Goal: Transaction & Acquisition: Book appointment/travel/reservation

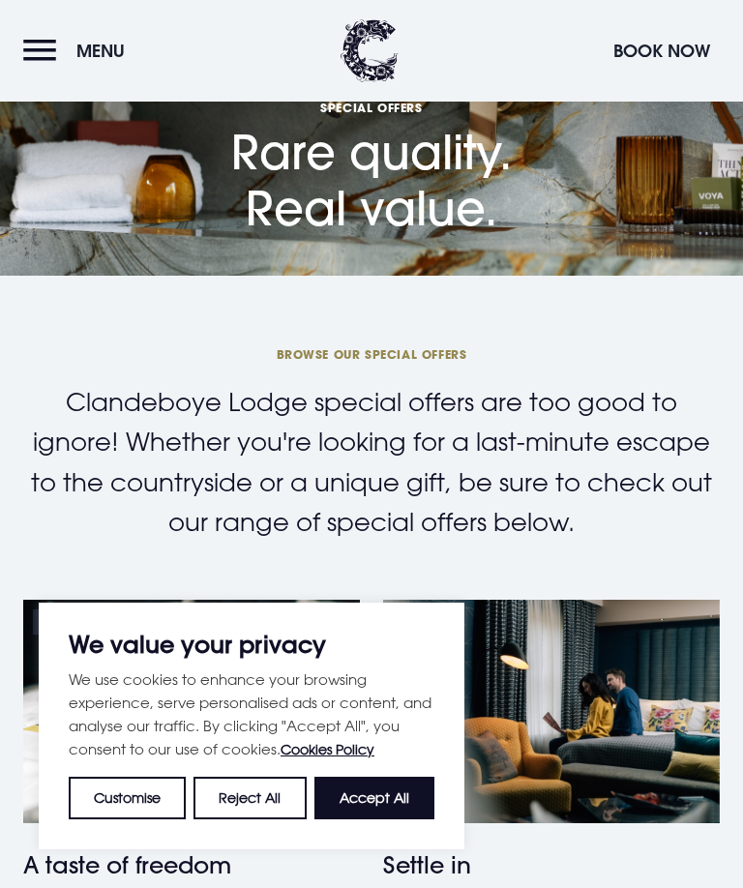
click at [378, 819] on button "Accept All" at bounding box center [374, 798] width 120 height 43
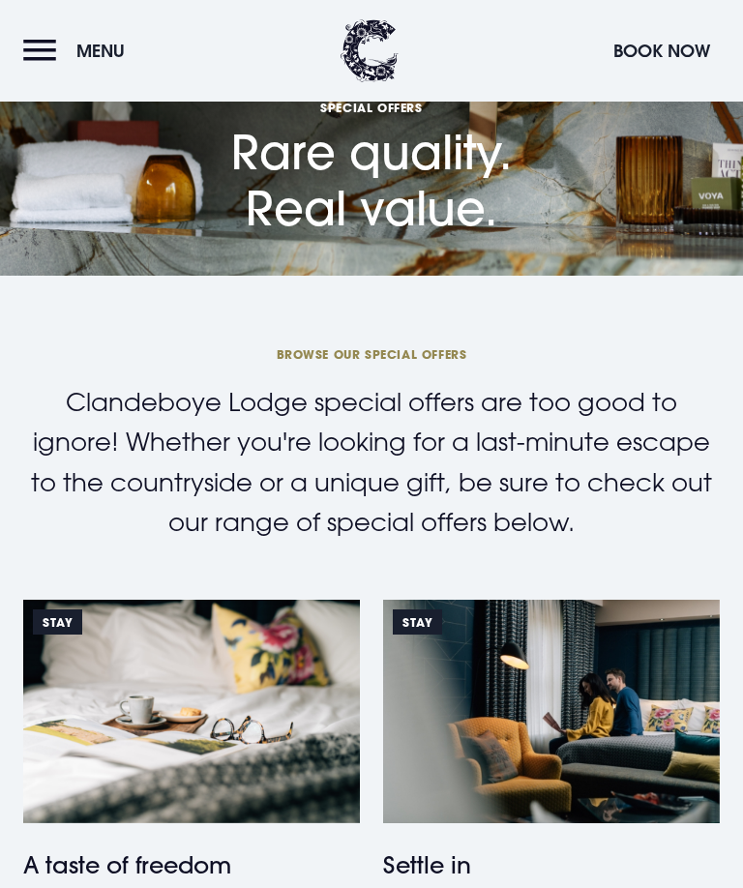
checkbox input "true"
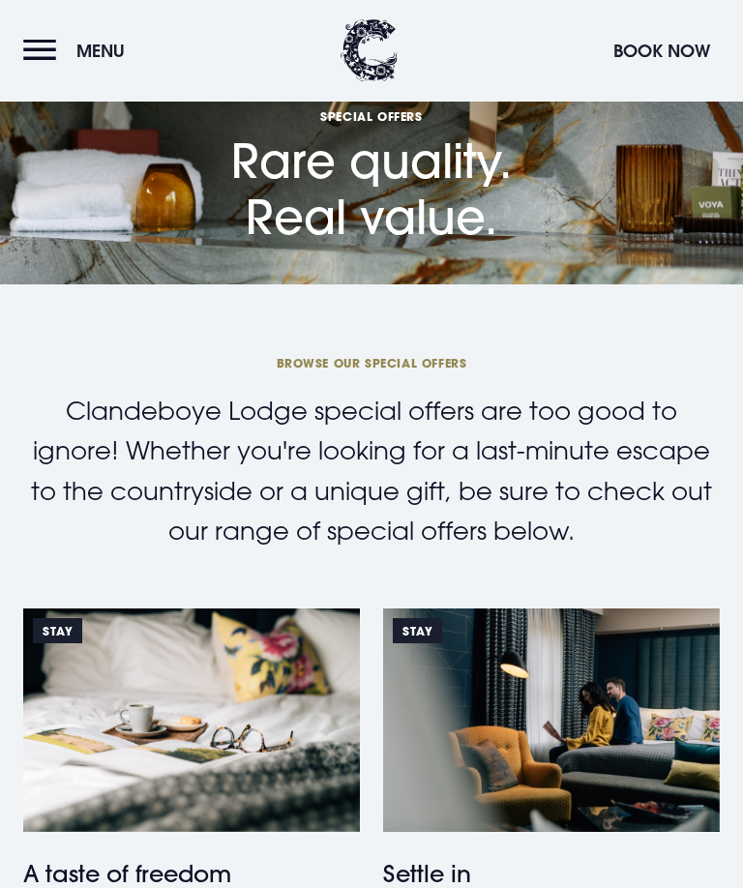
scroll to position [2310, 0]
click at [51, 37] on button "Menu" at bounding box center [78, 51] width 111 height 42
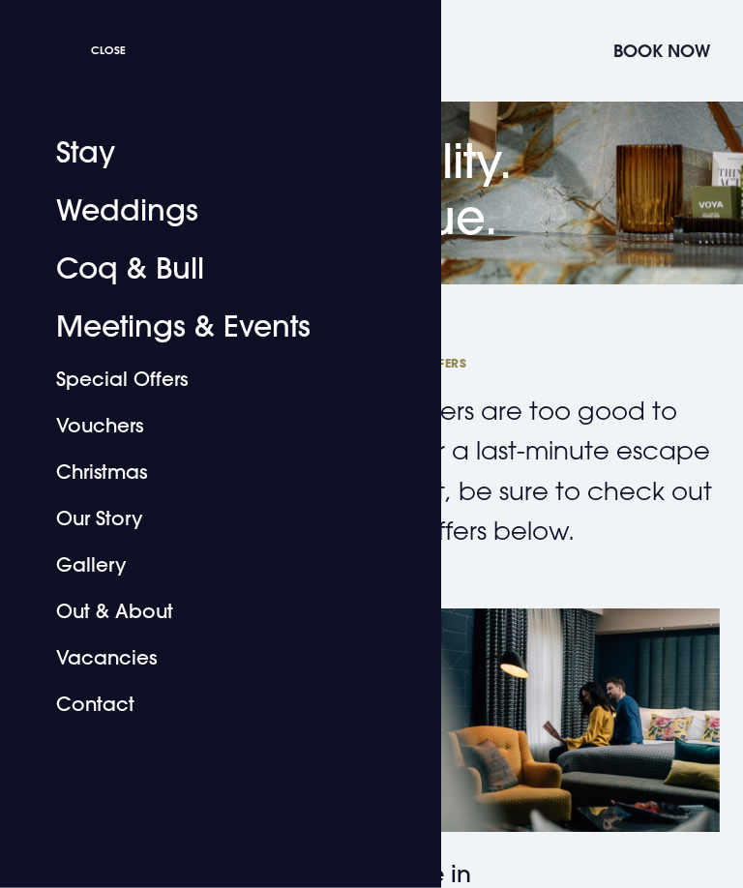
scroll to position [2311, 0]
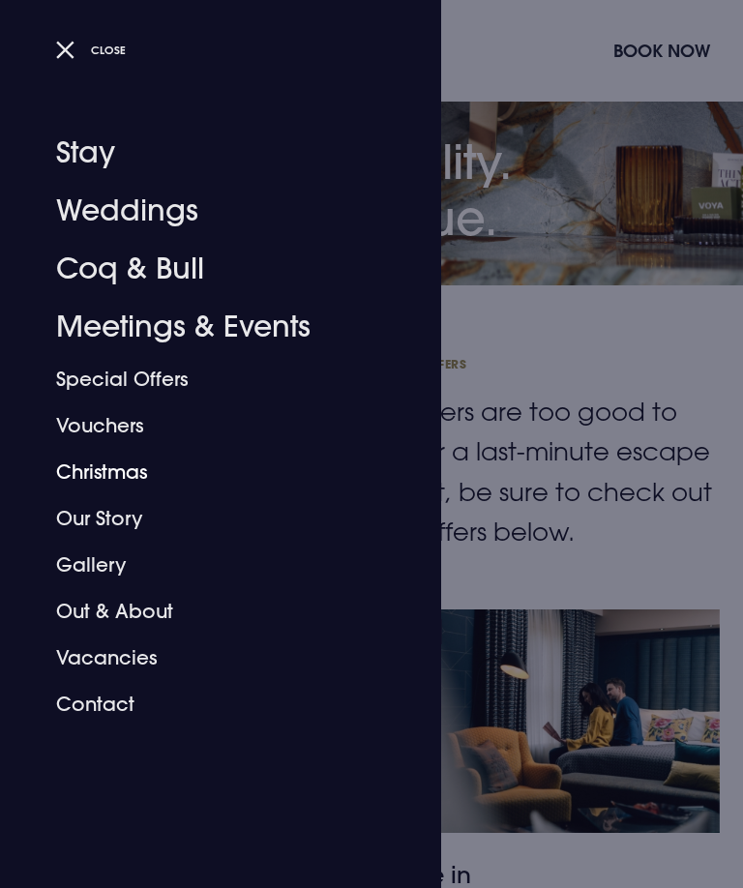
click at [117, 474] on link "Christmas" at bounding box center [209, 472] width 306 height 46
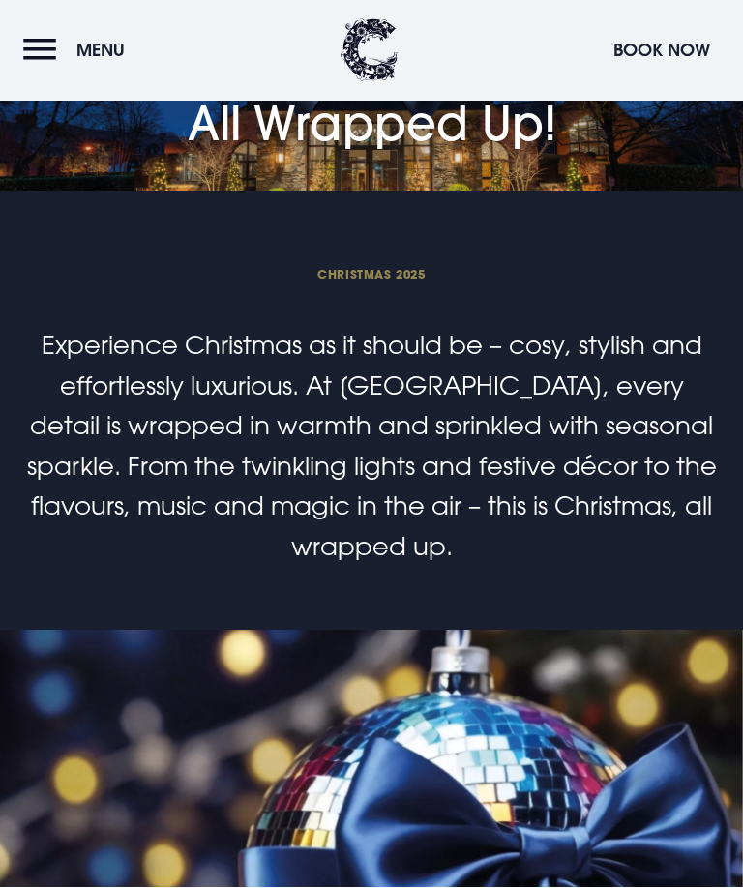
scroll to position [1566, 0]
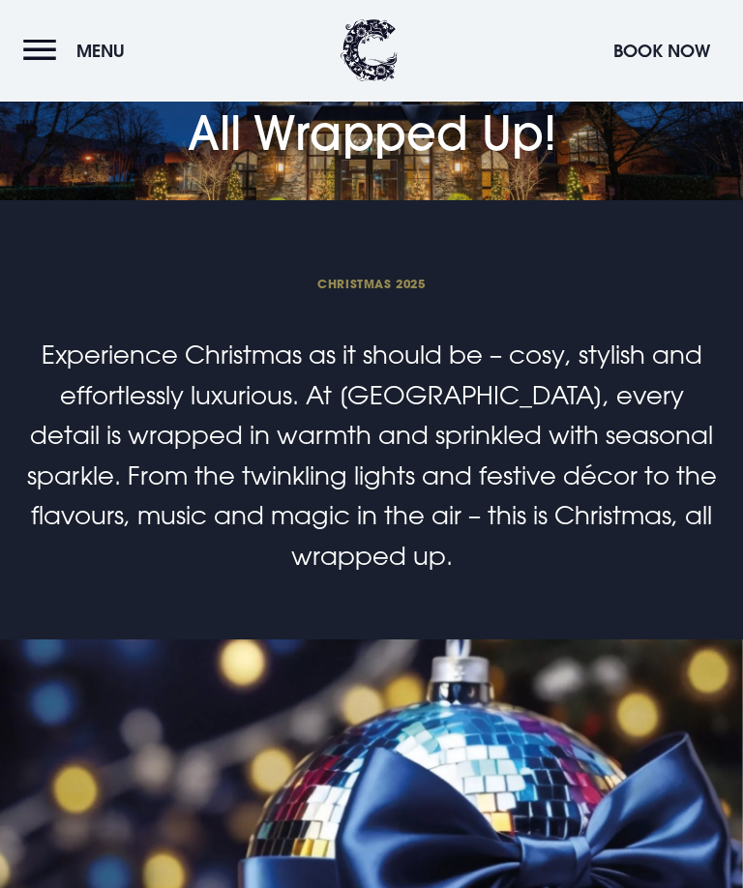
scroll to position [0, 0]
click at [129, 5] on header "Menu Book Now" at bounding box center [371, 51] width 743 height 102
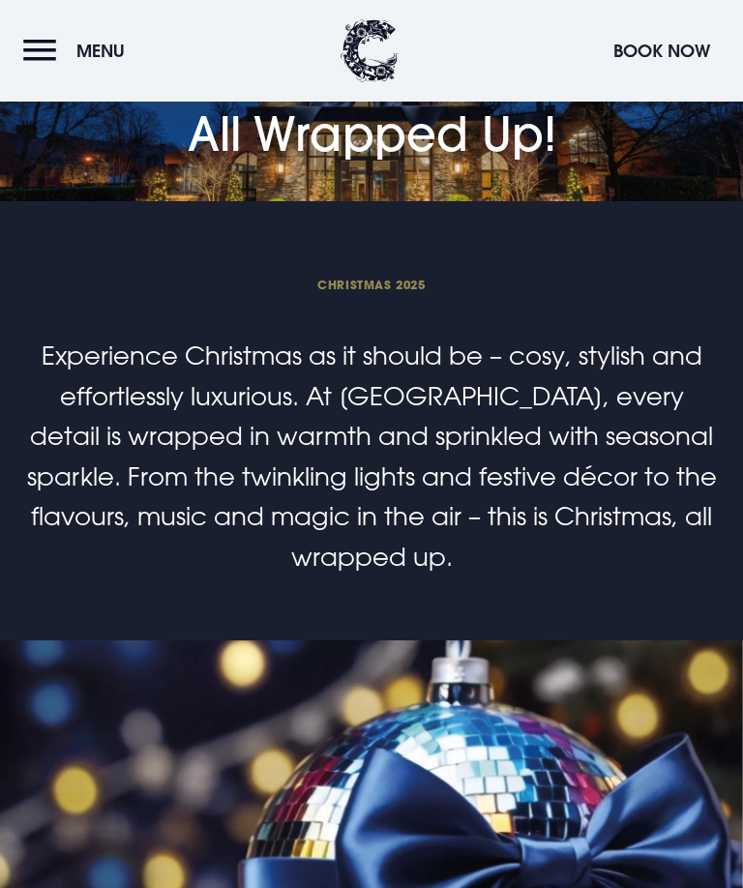
click at [44, 47] on button "Menu" at bounding box center [78, 51] width 111 height 42
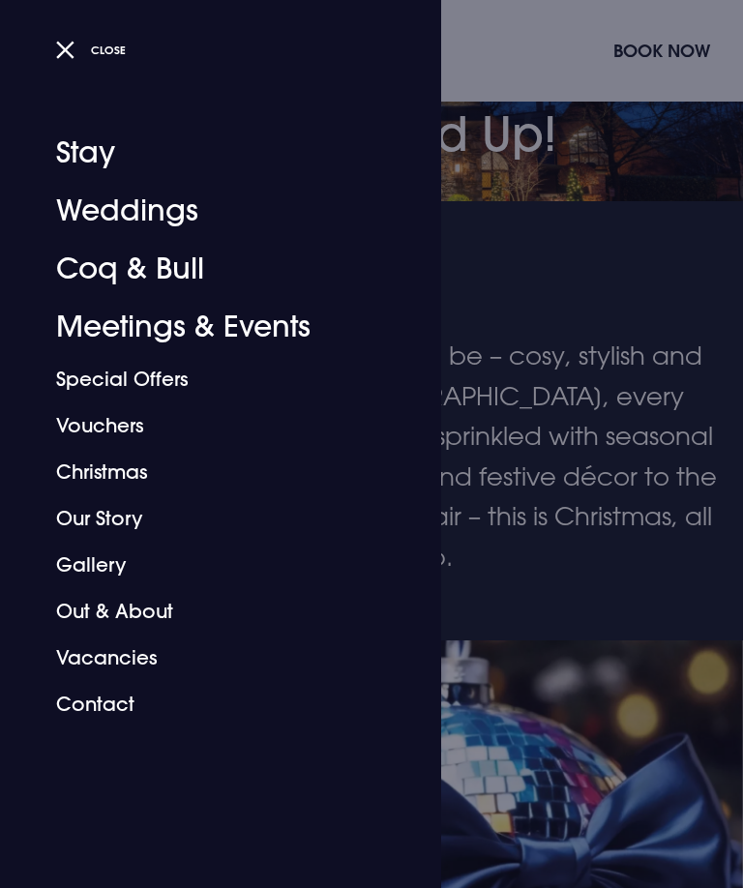
click at [172, 325] on link "Meetings & Events" at bounding box center [209, 327] width 306 height 58
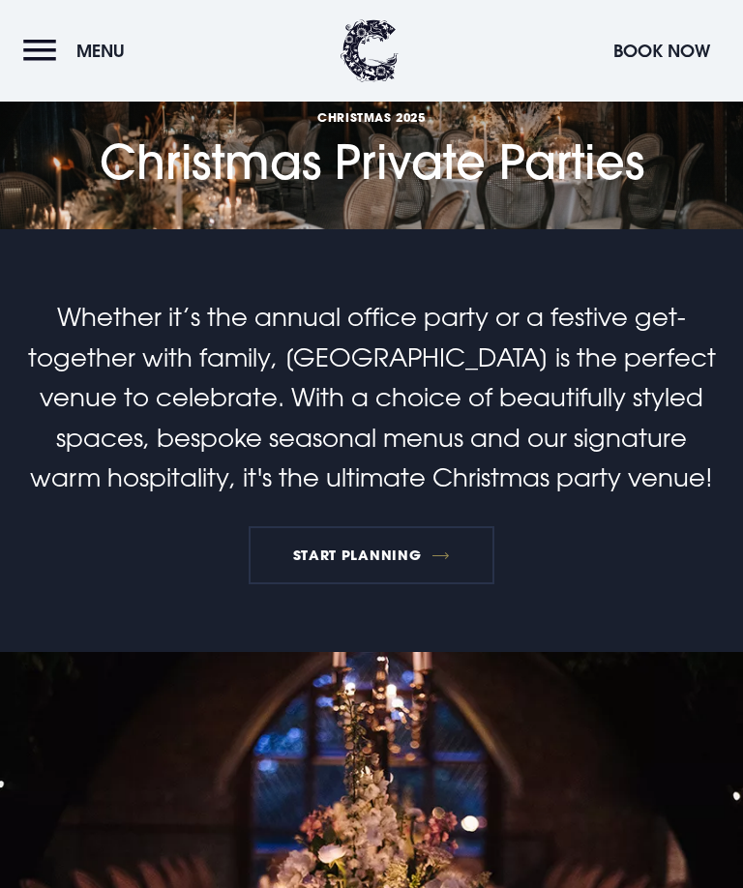
click at [393, 526] on link "START PLANNING" at bounding box center [372, 555] width 246 height 58
click at [26, 883] on div "Previous slide" at bounding box center [34, 904] width 48 height 43
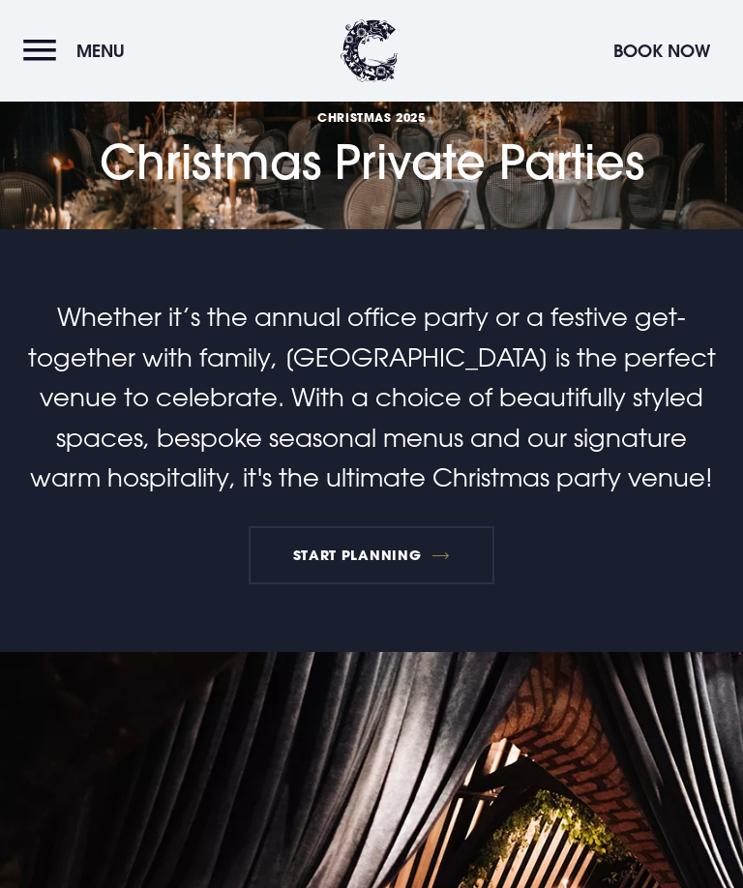
click at [702, 883] on div "Next slide" at bounding box center [709, 904] width 48 height 43
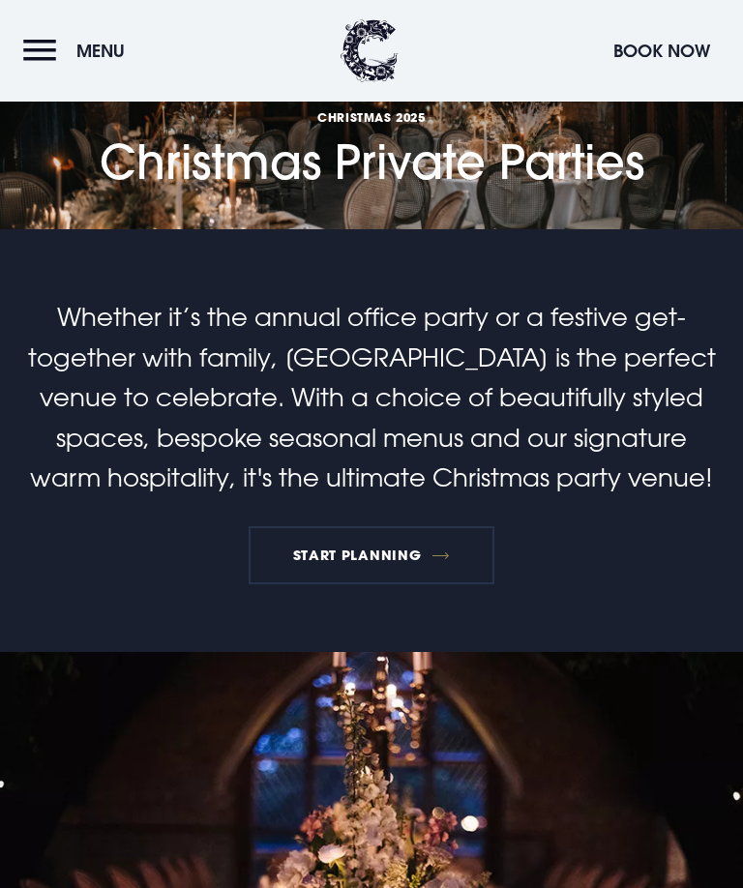
click at [695, 883] on div "Next slide" at bounding box center [709, 904] width 48 height 43
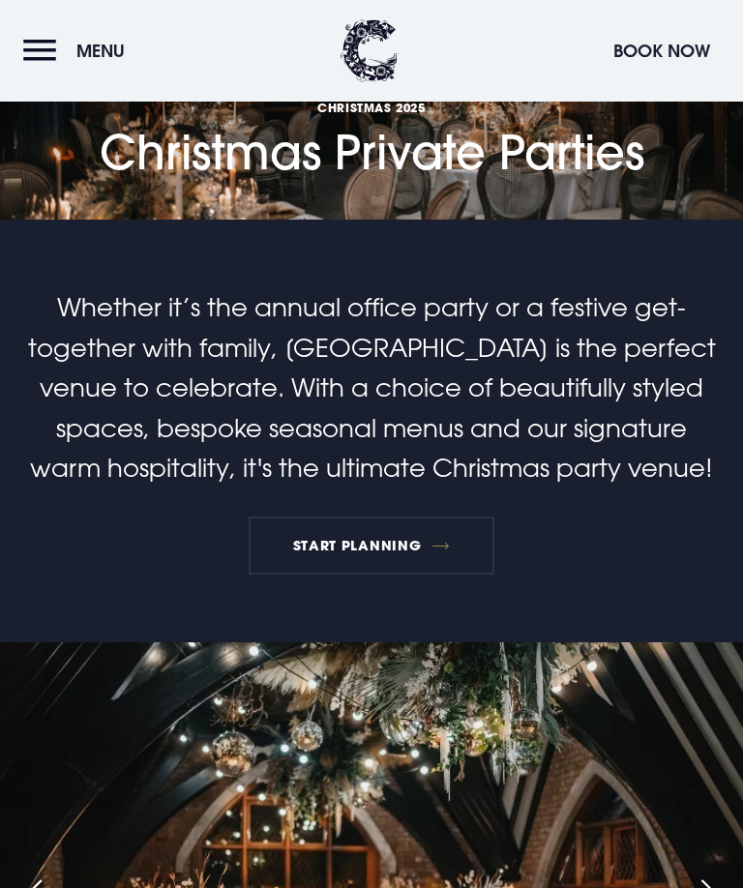
scroll to position [5, 0]
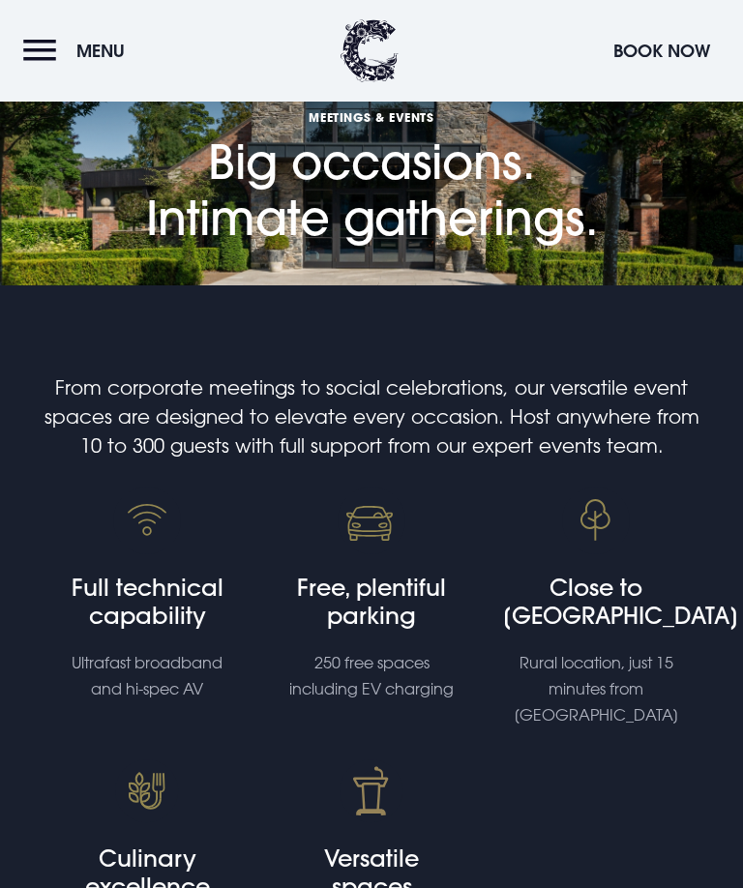
scroll to position [1212, 0]
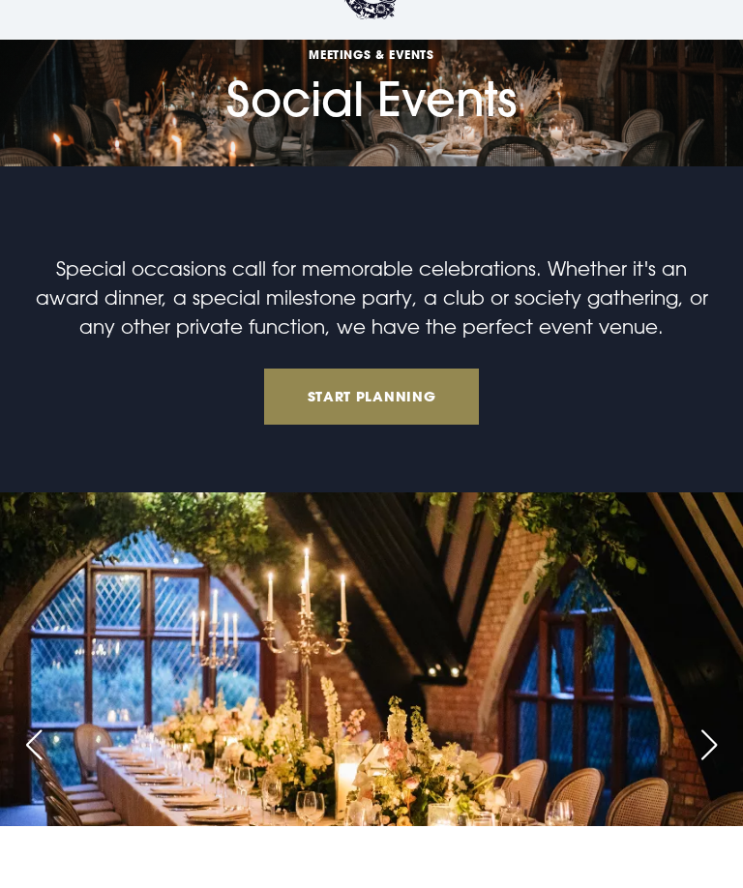
scroll to position [1862, 0]
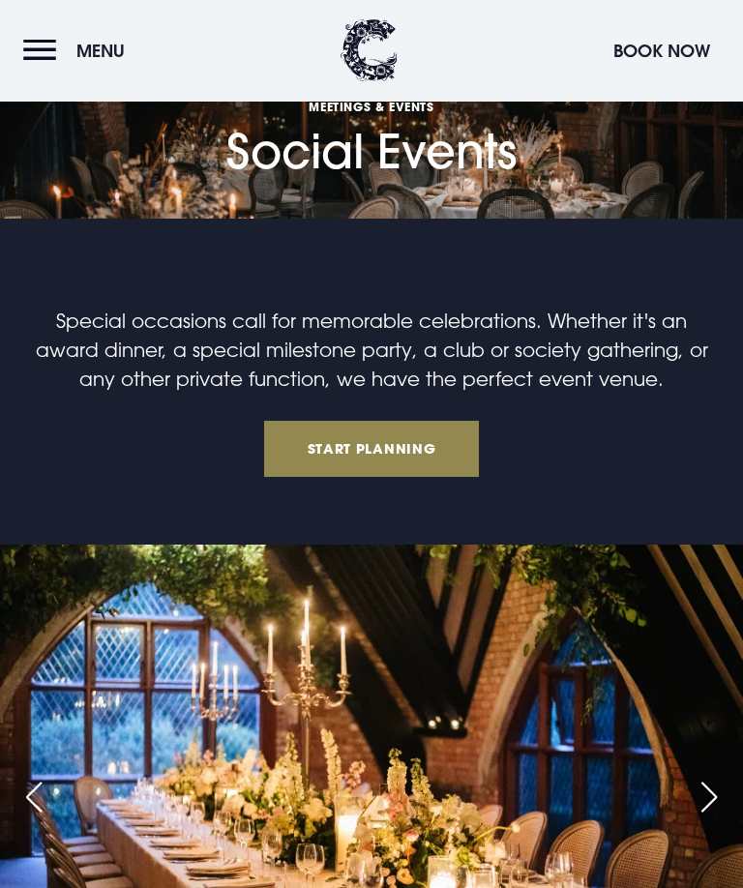
scroll to position [394, 0]
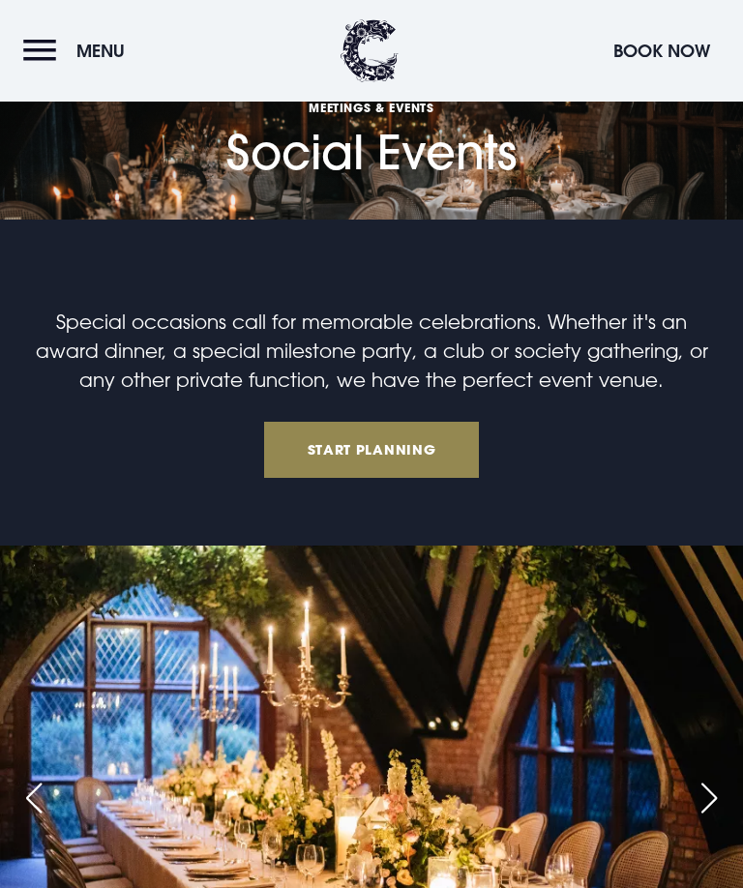
click at [702, 777] on div "Next slide" at bounding box center [709, 798] width 48 height 43
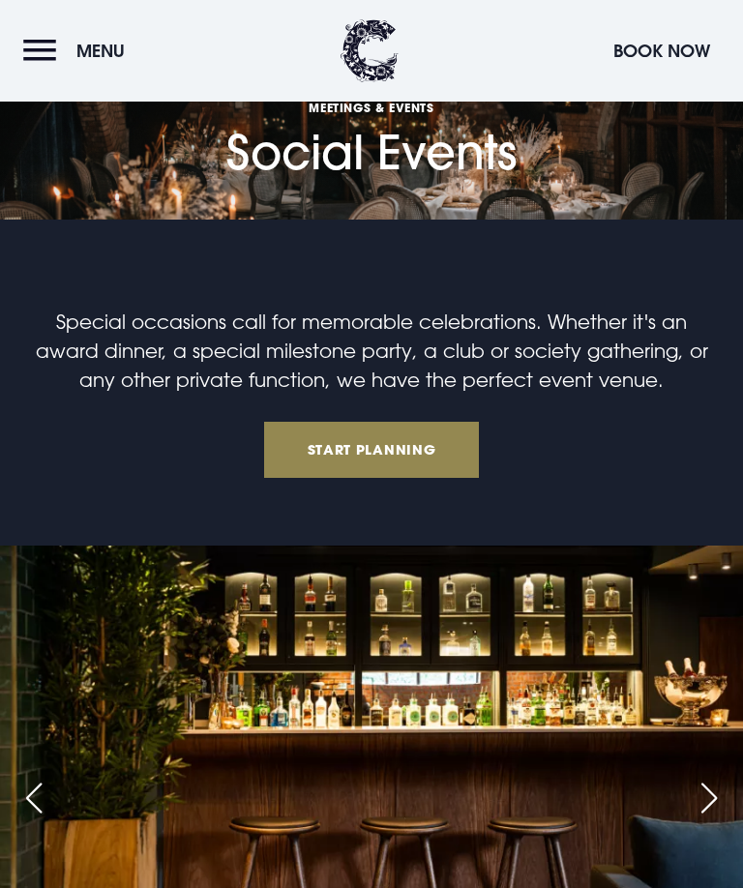
click at [694, 777] on div "Next slide" at bounding box center [709, 798] width 48 height 43
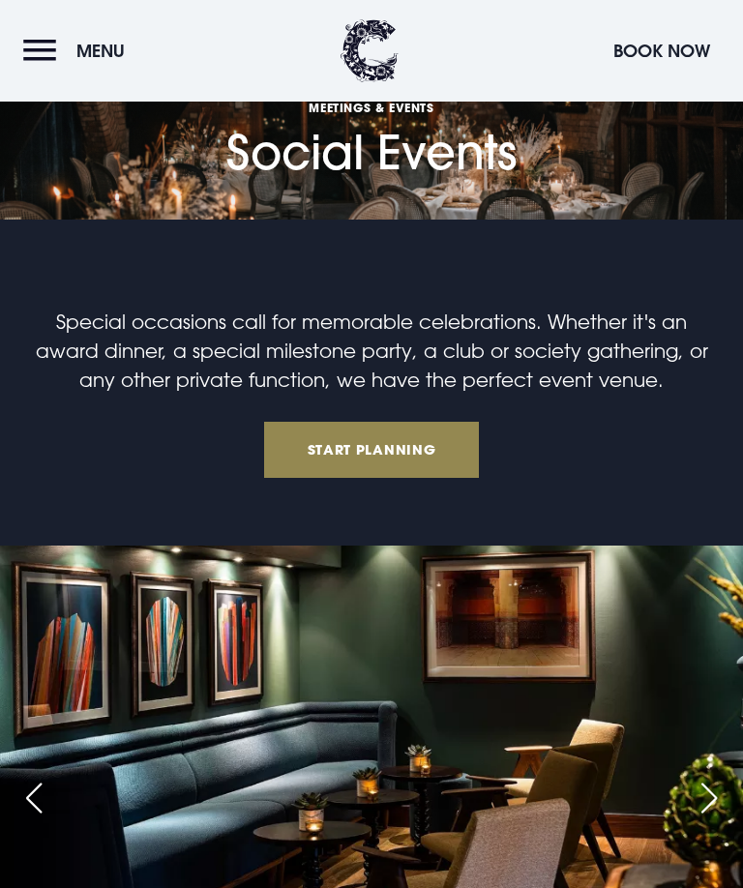
click at [703, 777] on div "Next slide" at bounding box center [709, 798] width 48 height 43
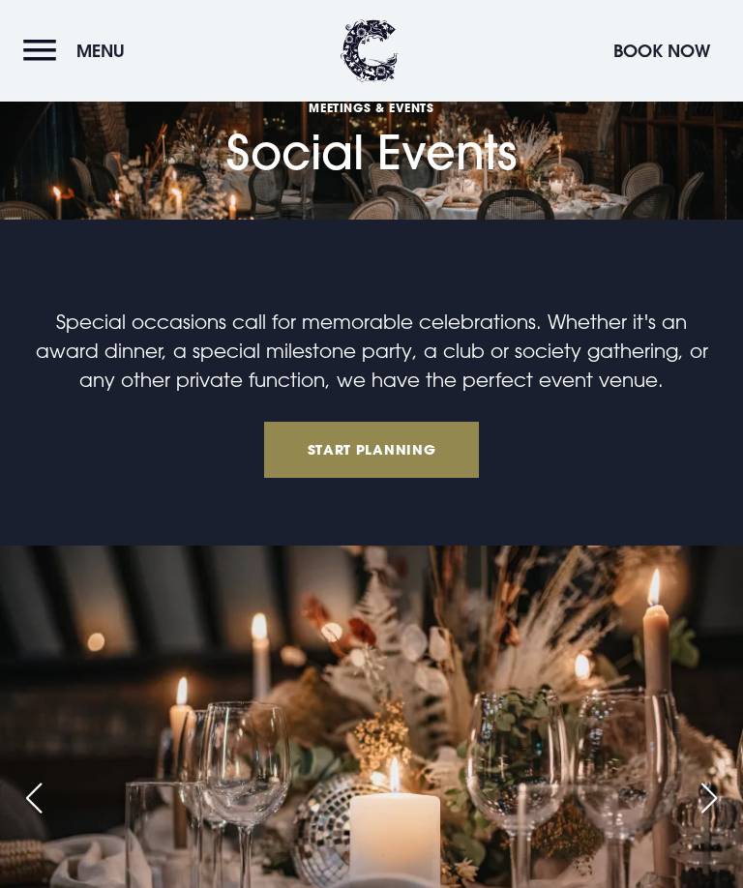
click at [702, 777] on div "Next slide" at bounding box center [709, 798] width 48 height 43
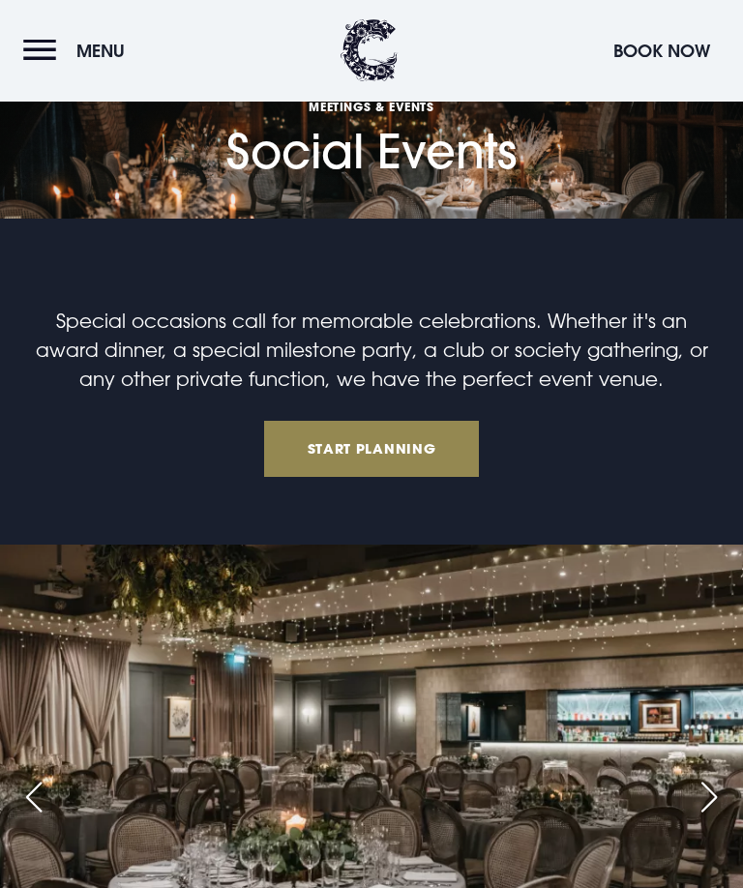
scroll to position [1589, 0]
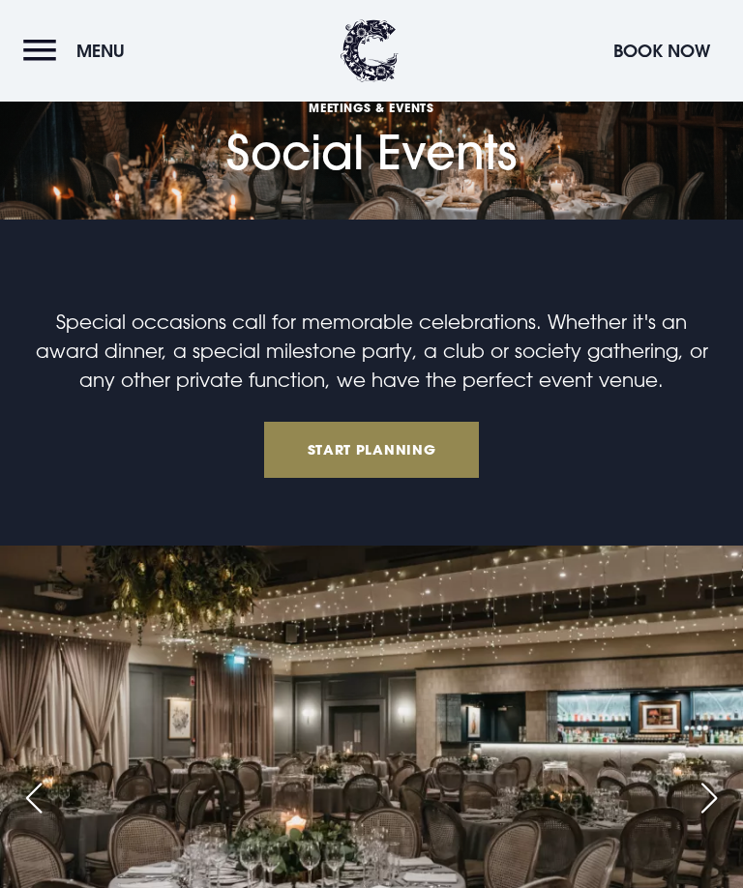
click at [40, 44] on button "Menu" at bounding box center [78, 51] width 111 height 42
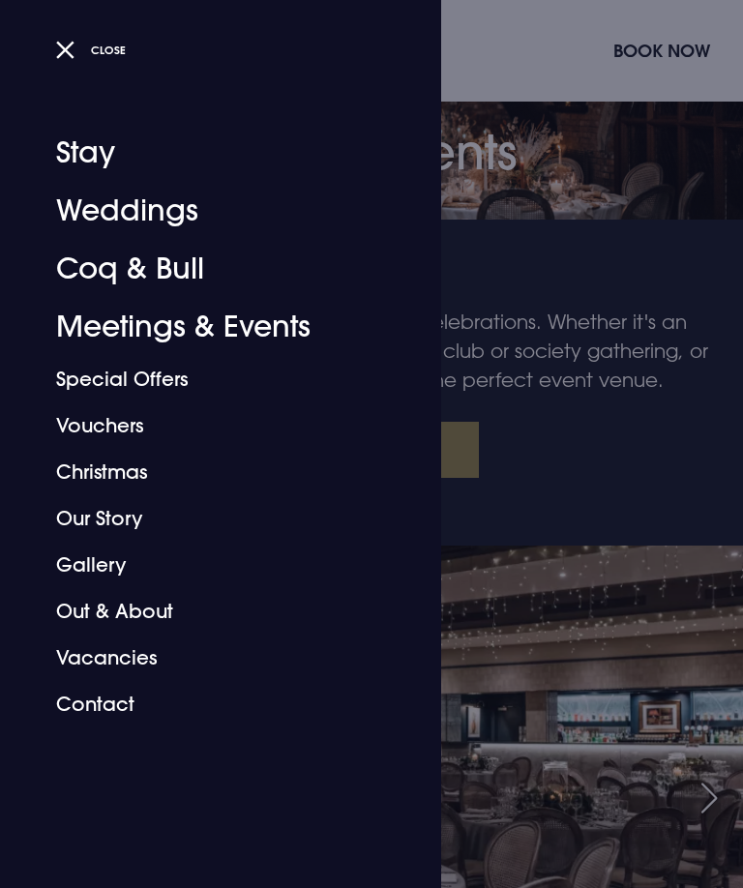
click at [68, 44] on button "Close" at bounding box center [91, 50] width 71 height 28
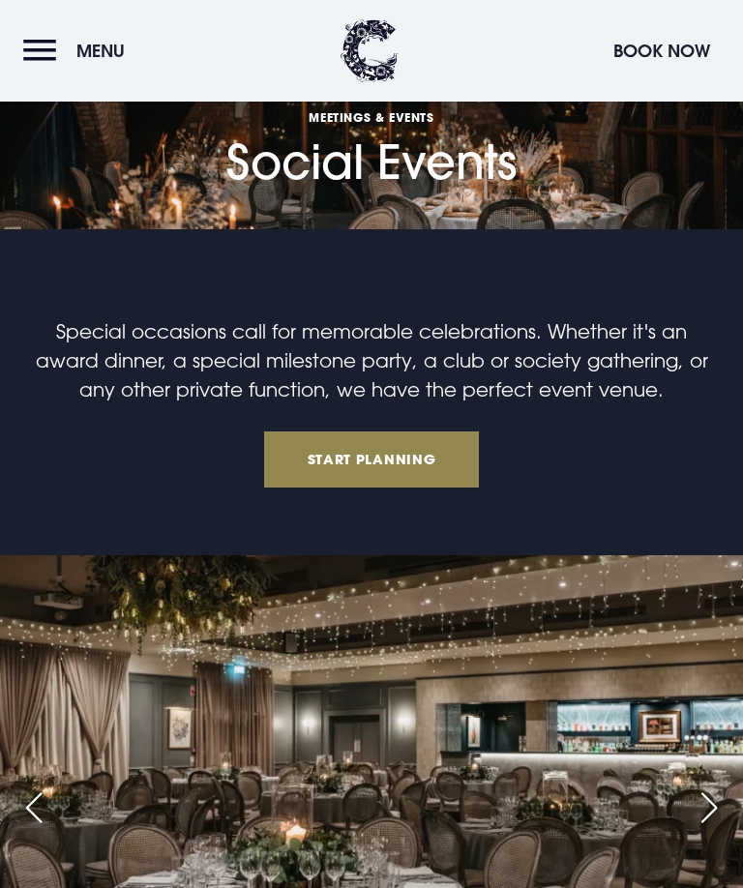
scroll to position [1579, 0]
